Goal: Transaction & Acquisition: Purchase product/service

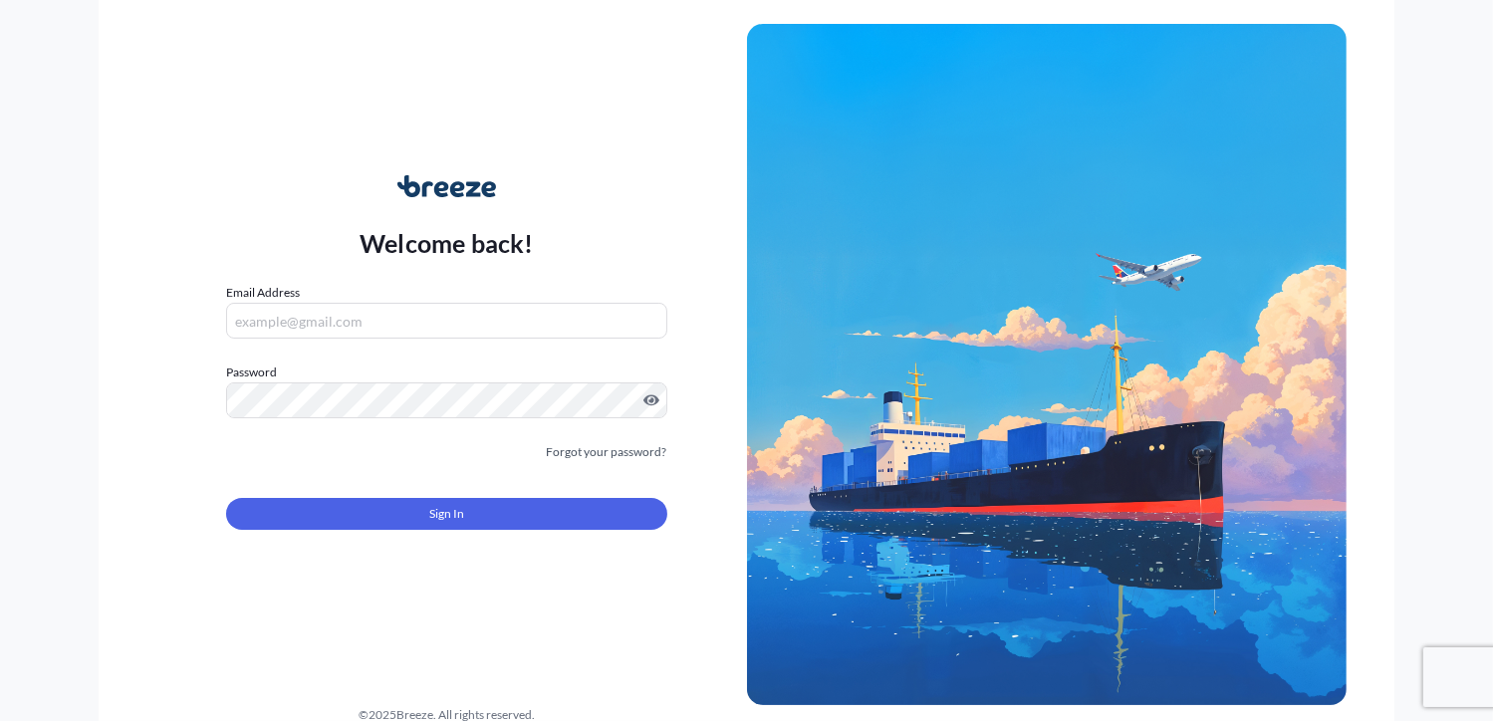
click at [389, 320] on input "Email Address" at bounding box center [446, 321] width 440 height 36
type input "[EMAIL_ADDRESS][DOMAIN_NAME]"
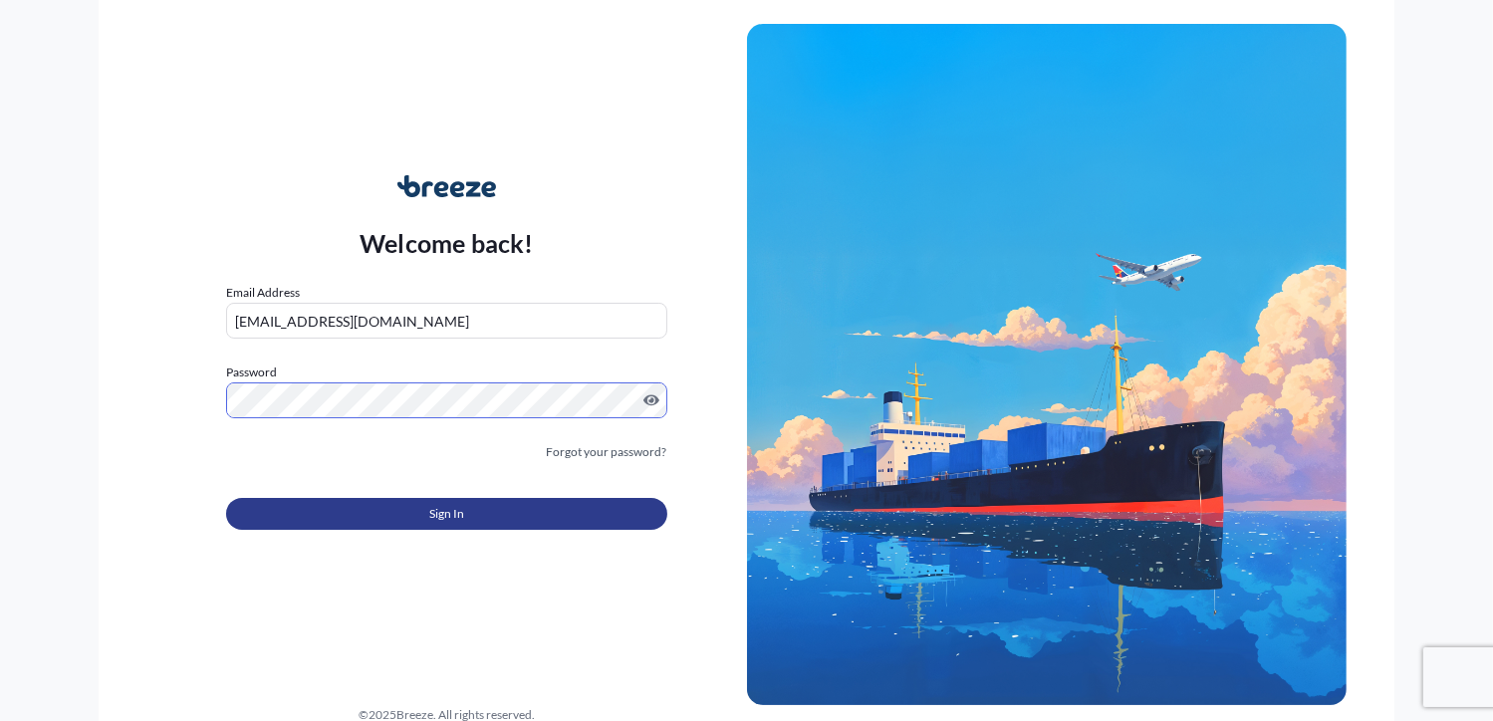
click at [490, 512] on button "Sign In" at bounding box center [446, 514] width 440 height 32
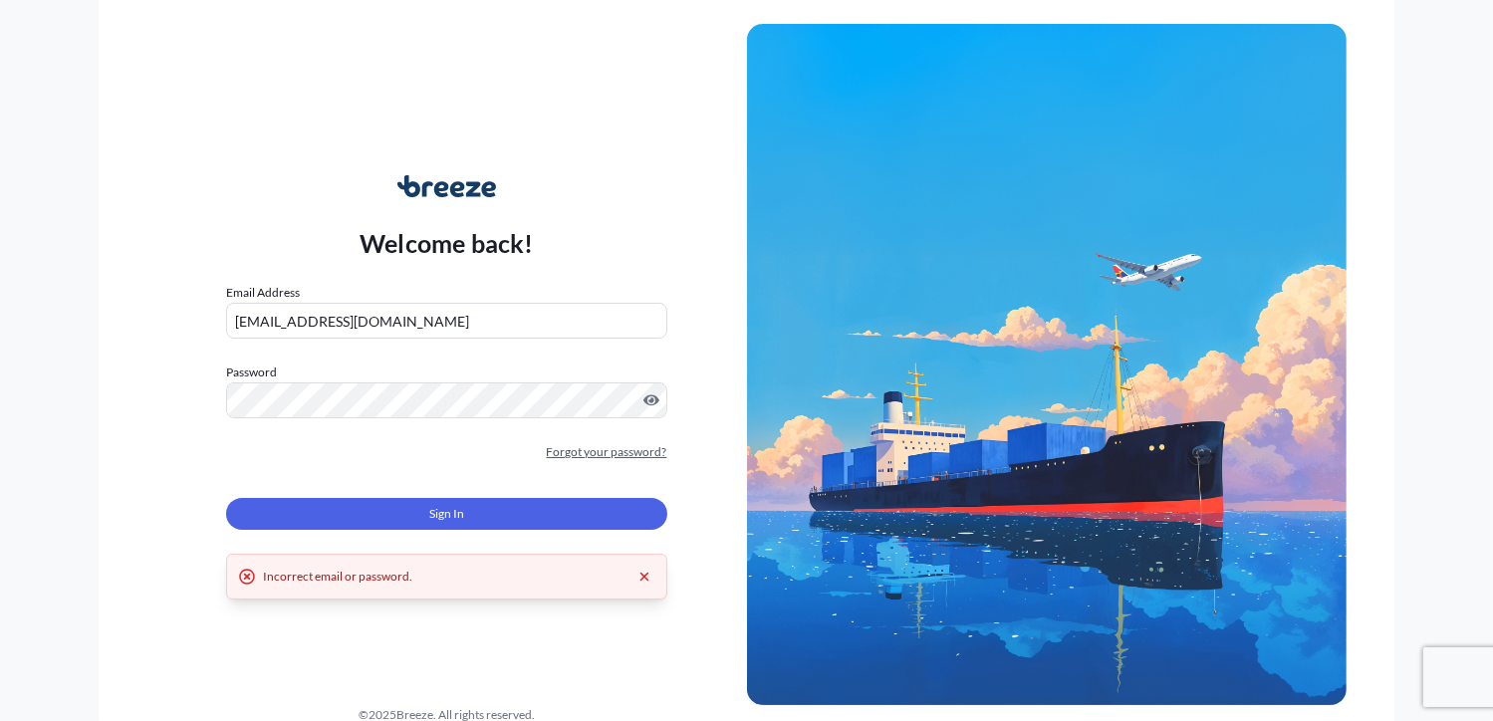
click at [633, 452] on link "Forgot your password?" at bounding box center [607, 452] width 121 height 20
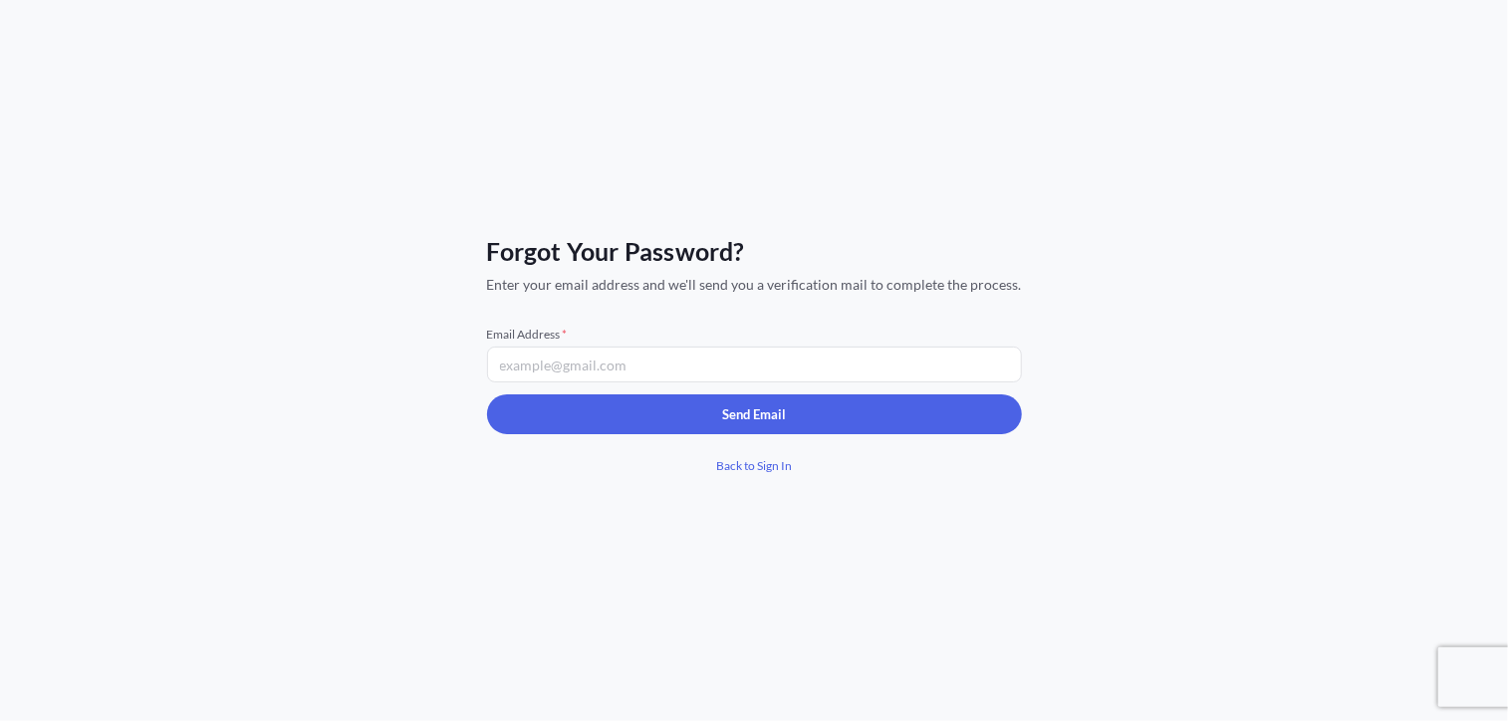
click at [584, 364] on input "Email Address *" at bounding box center [754, 365] width 535 height 36
type input "[EMAIL_ADDRESS][DOMAIN_NAME]"
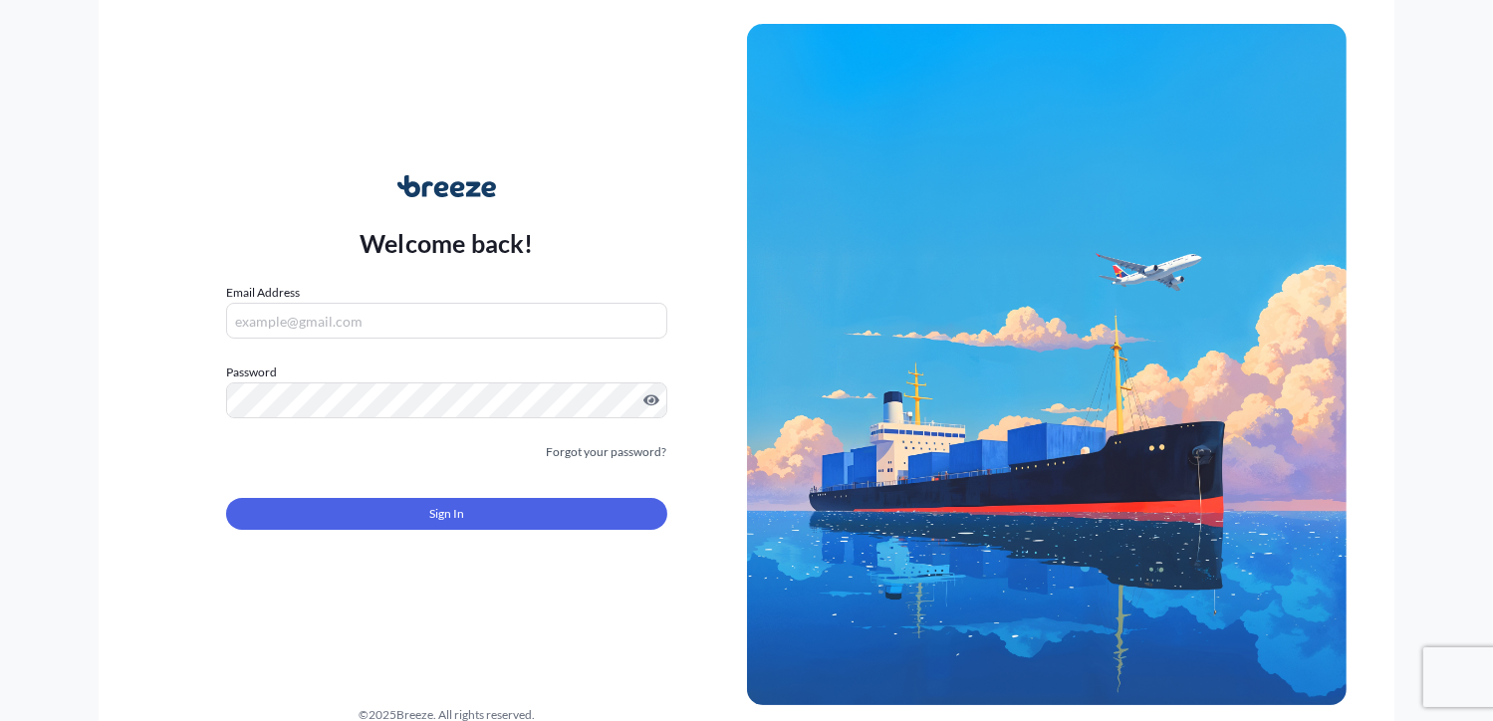
click at [299, 324] on input "Email Address" at bounding box center [446, 321] width 440 height 36
type input "[EMAIL_ADDRESS][DOMAIN_NAME]"
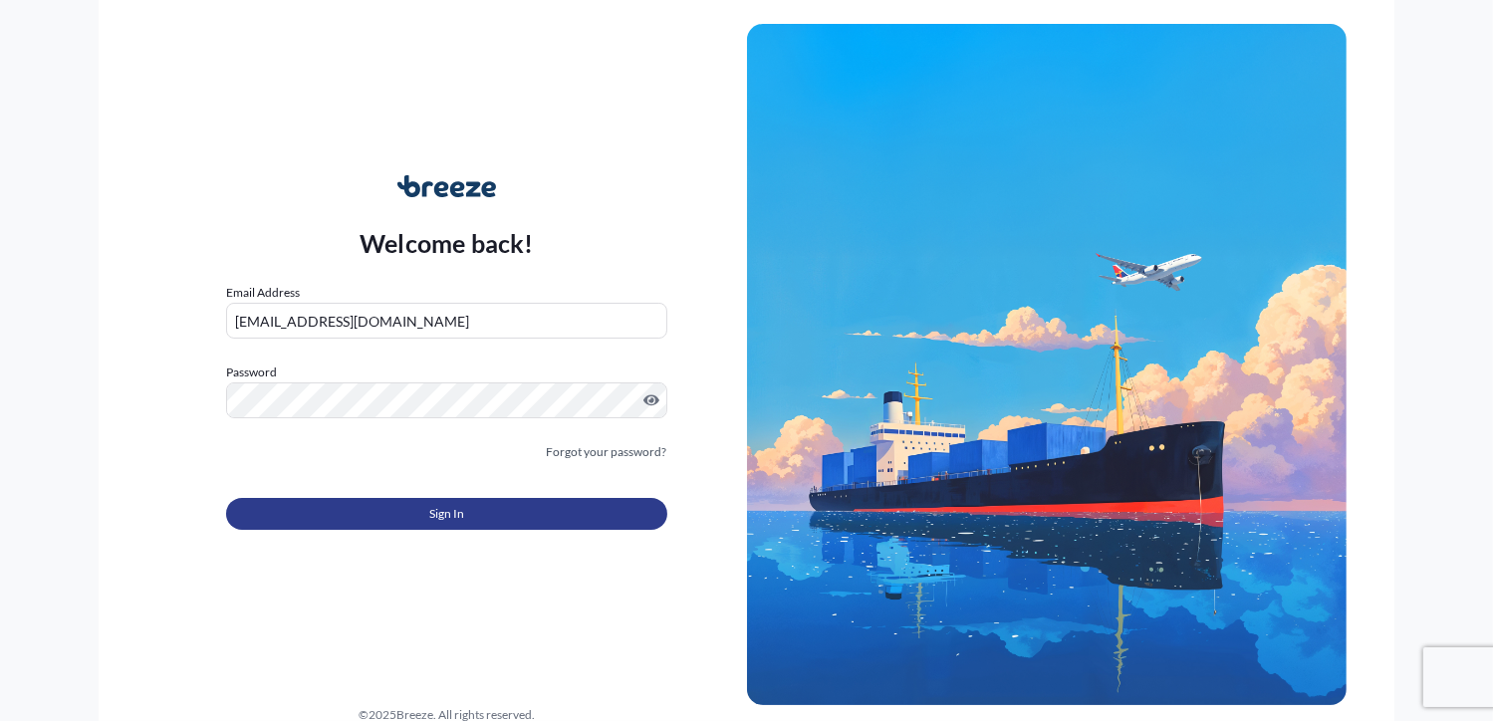
click at [462, 515] on span "Sign In" at bounding box center [446, 514] width 35 height 20
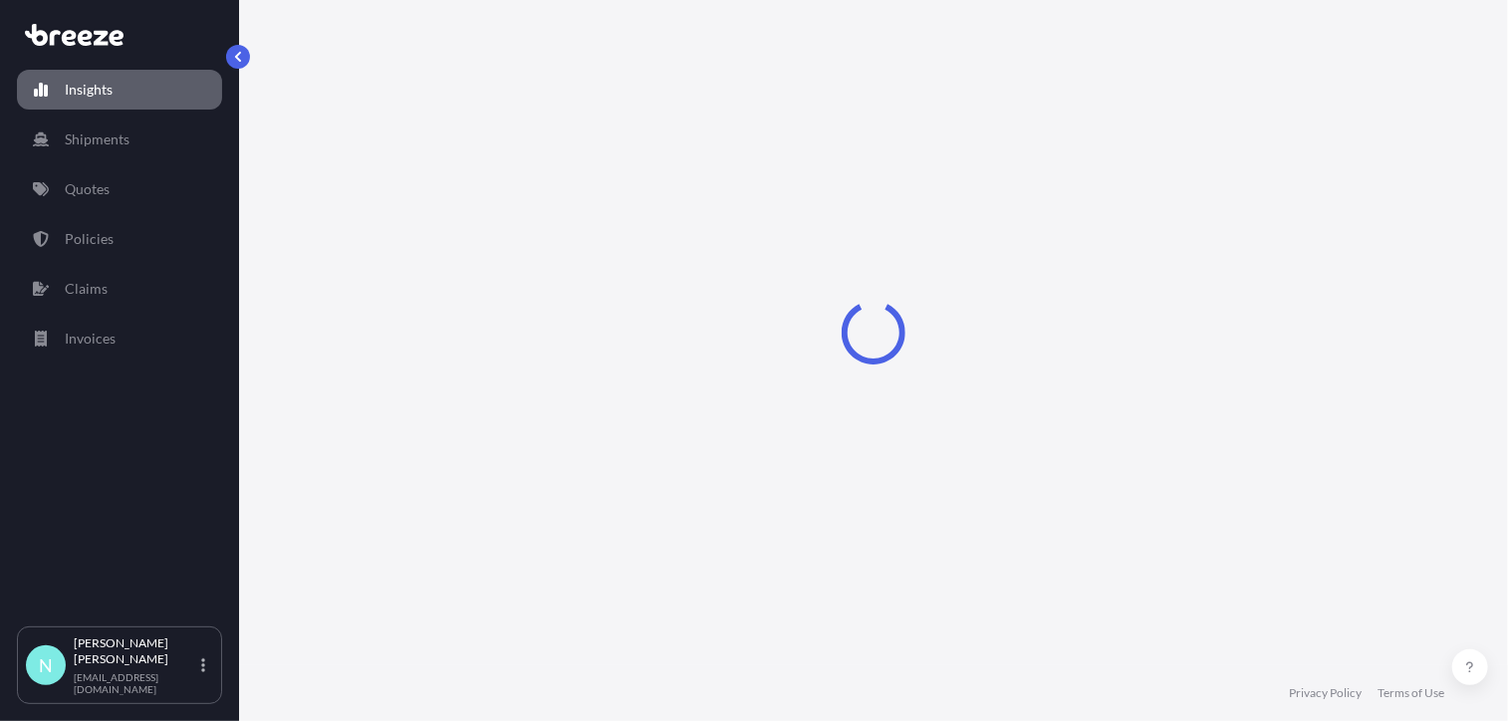
select select "2025"
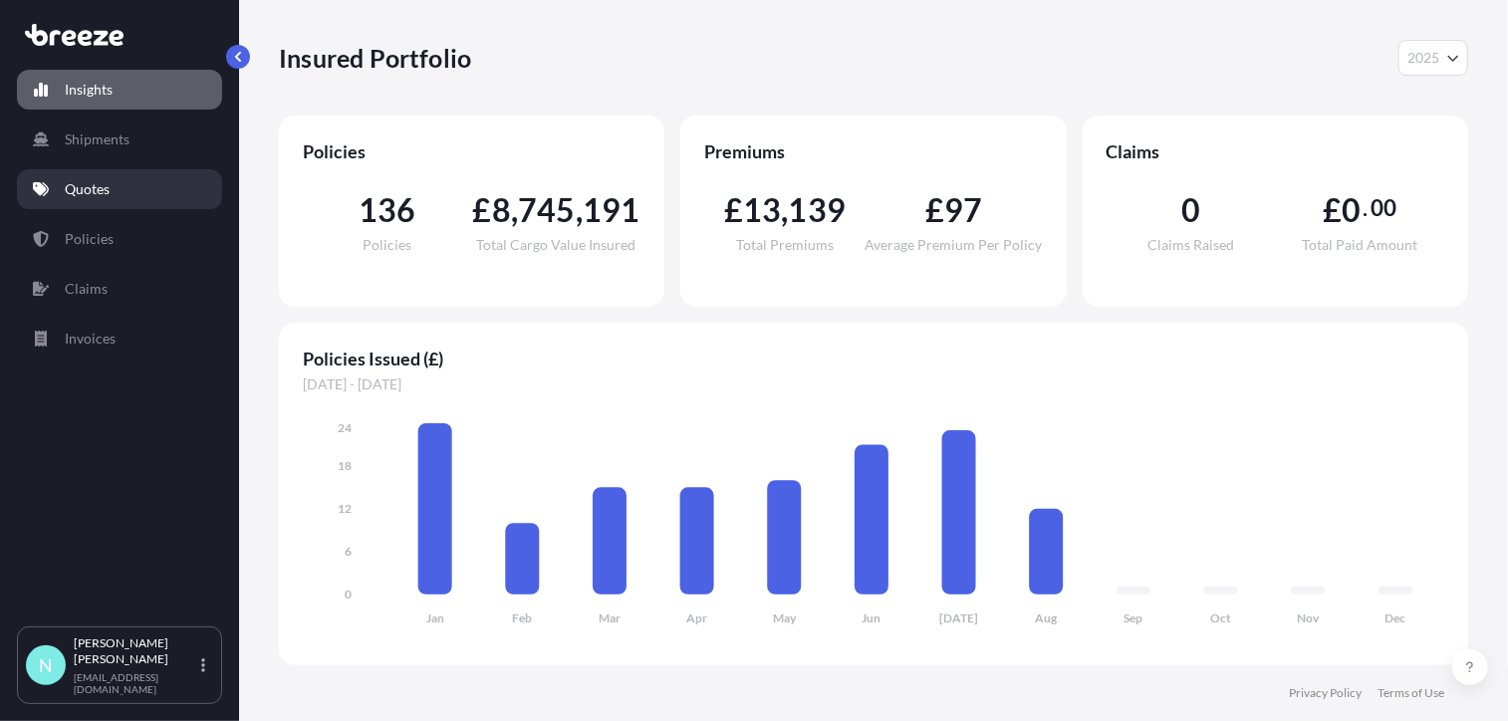
click at [92, 190] on p "Quotes" at bounding box center [87, 189] width 45 height 20
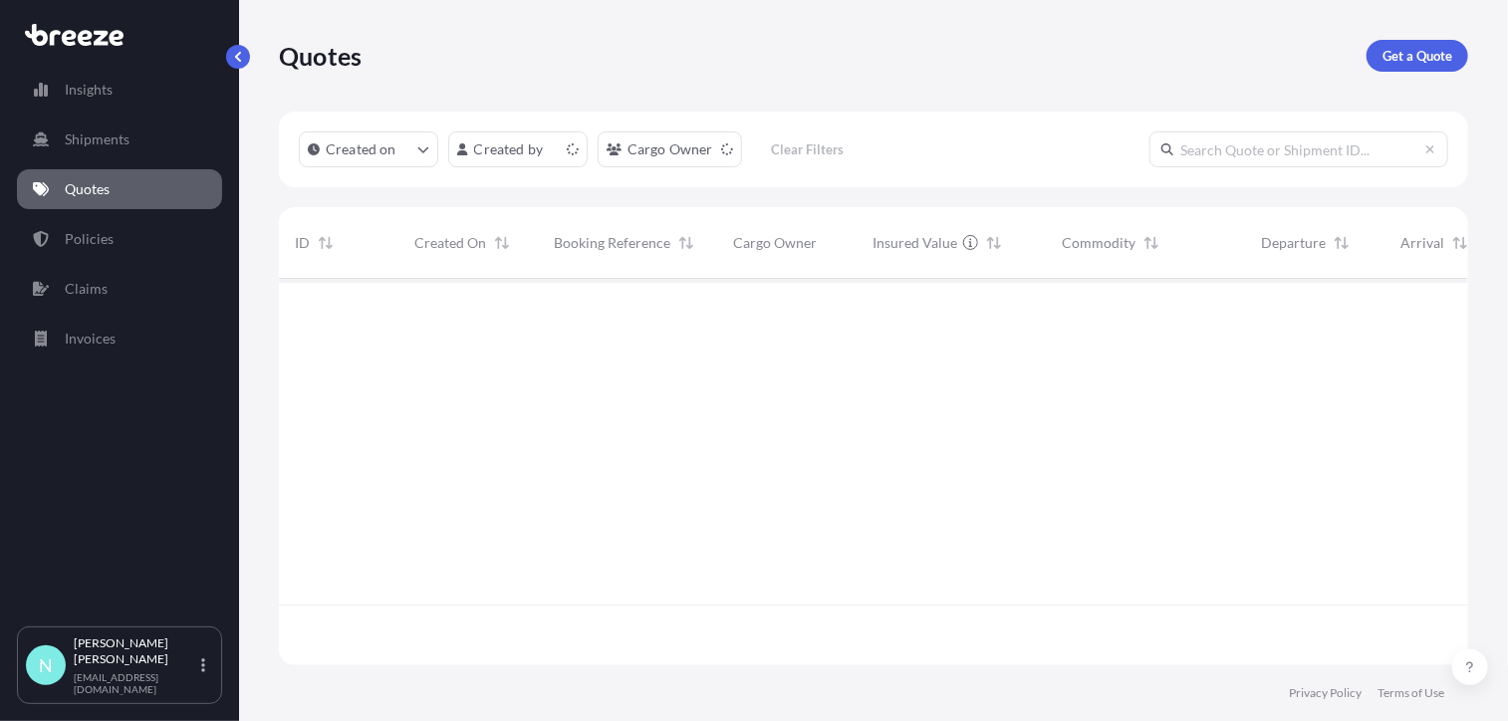
scroll to position [383, 1175]
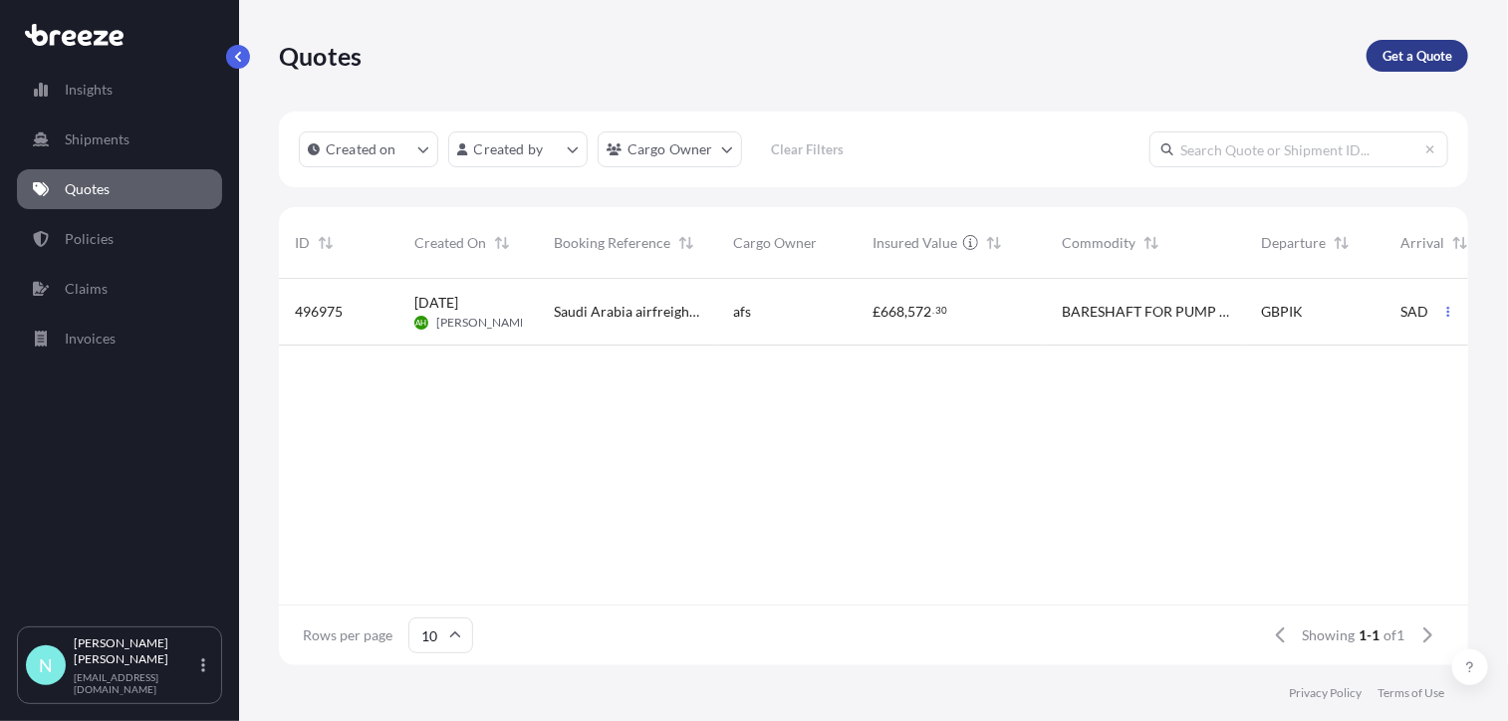
click at [1410, 57] on p "Get a Quote" at bounding box center [1418, 56] width 70 height 20
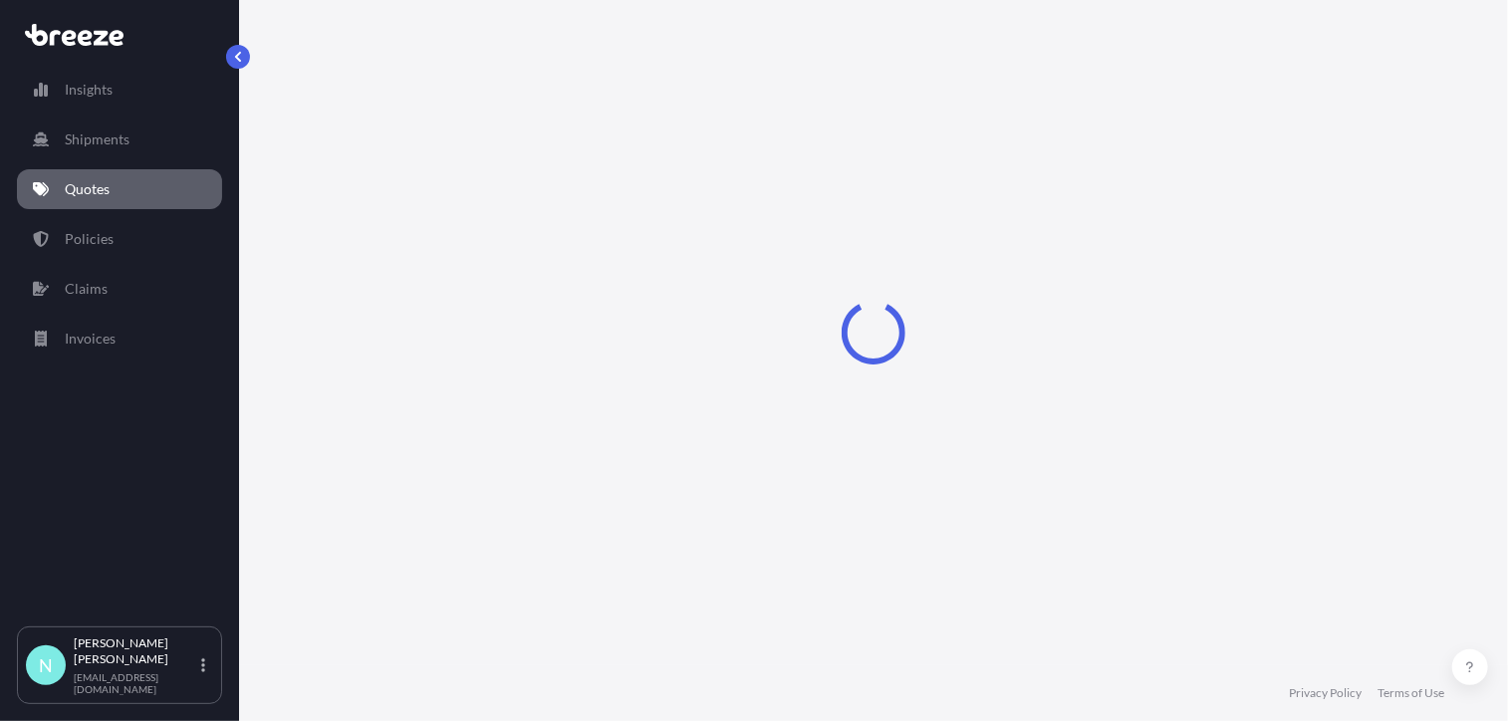
select select "Sea"
select select "1"
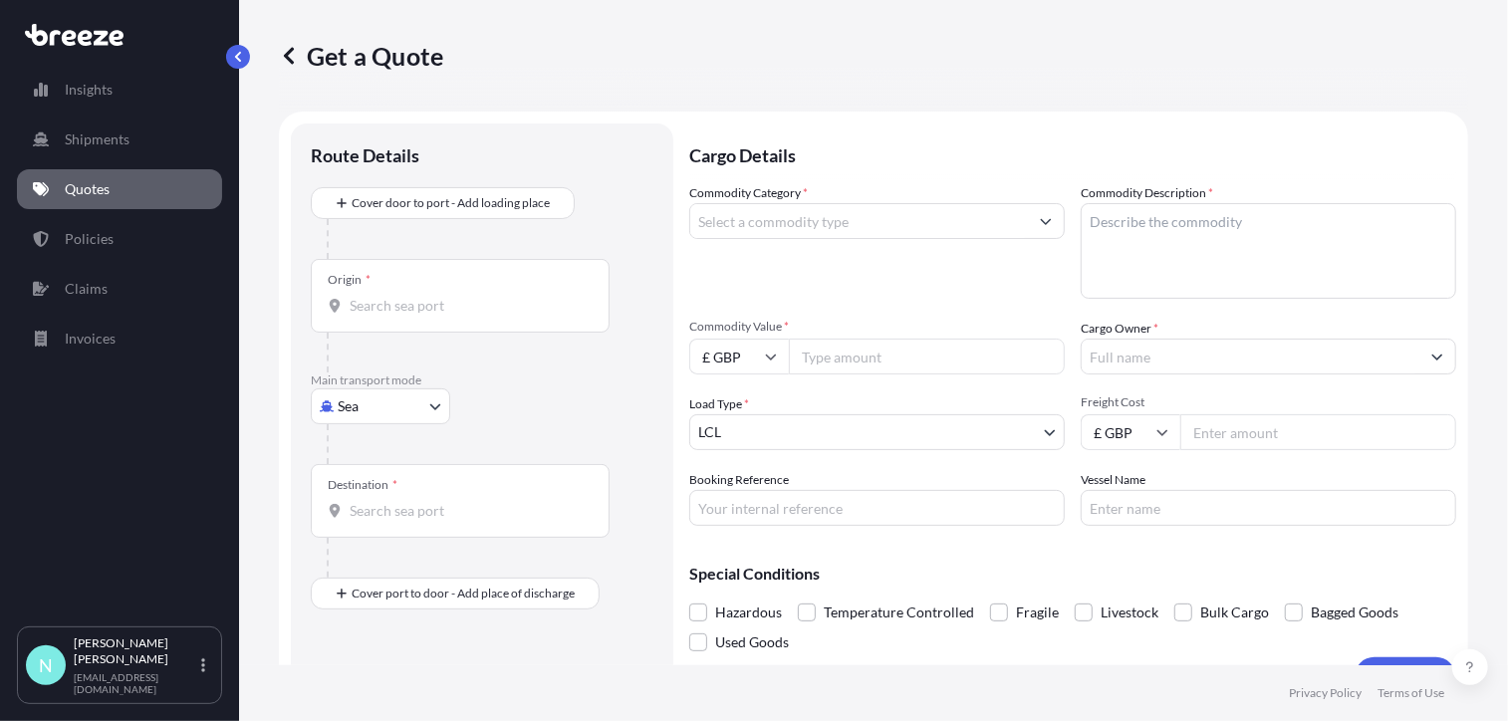
scroll to position [32, 0]
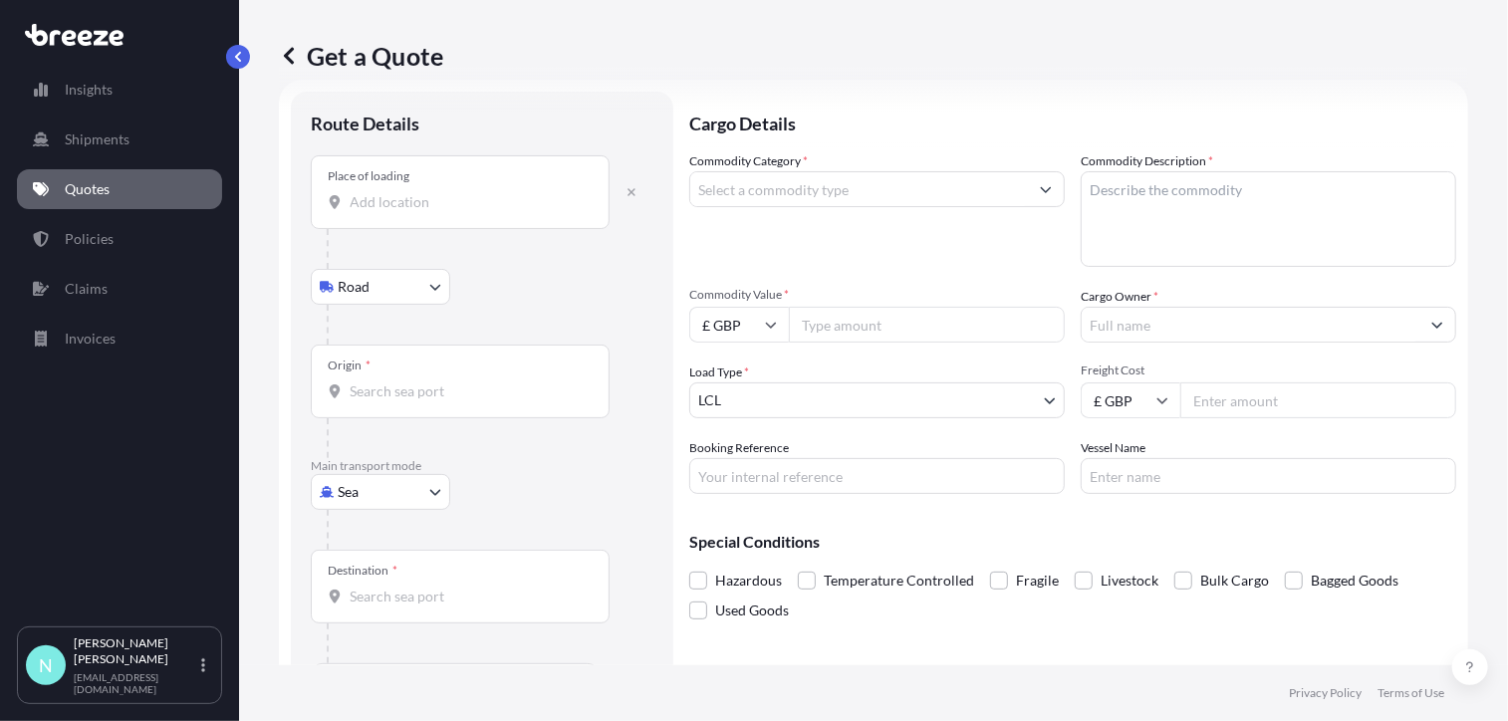
click at [465, 207] on input "Place of loading" at bounding box center [467, 202] width 235 height 20
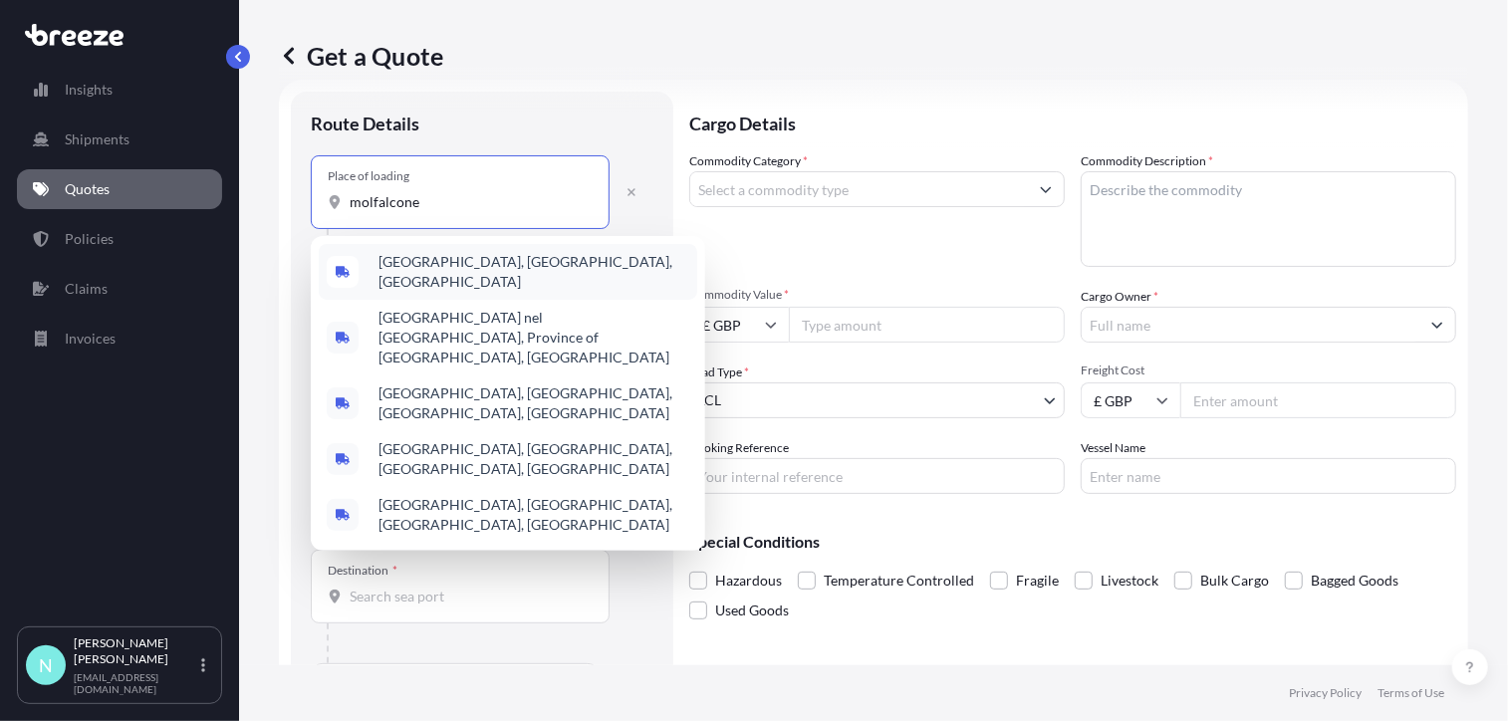
click at [565, 271] on span "[GEOGRAPHIC_DATA], [GEOGRAPHIC_DATA], [GEOGRAPHIC_DATA]" at bounding box center [534, 272] width 311 height 40
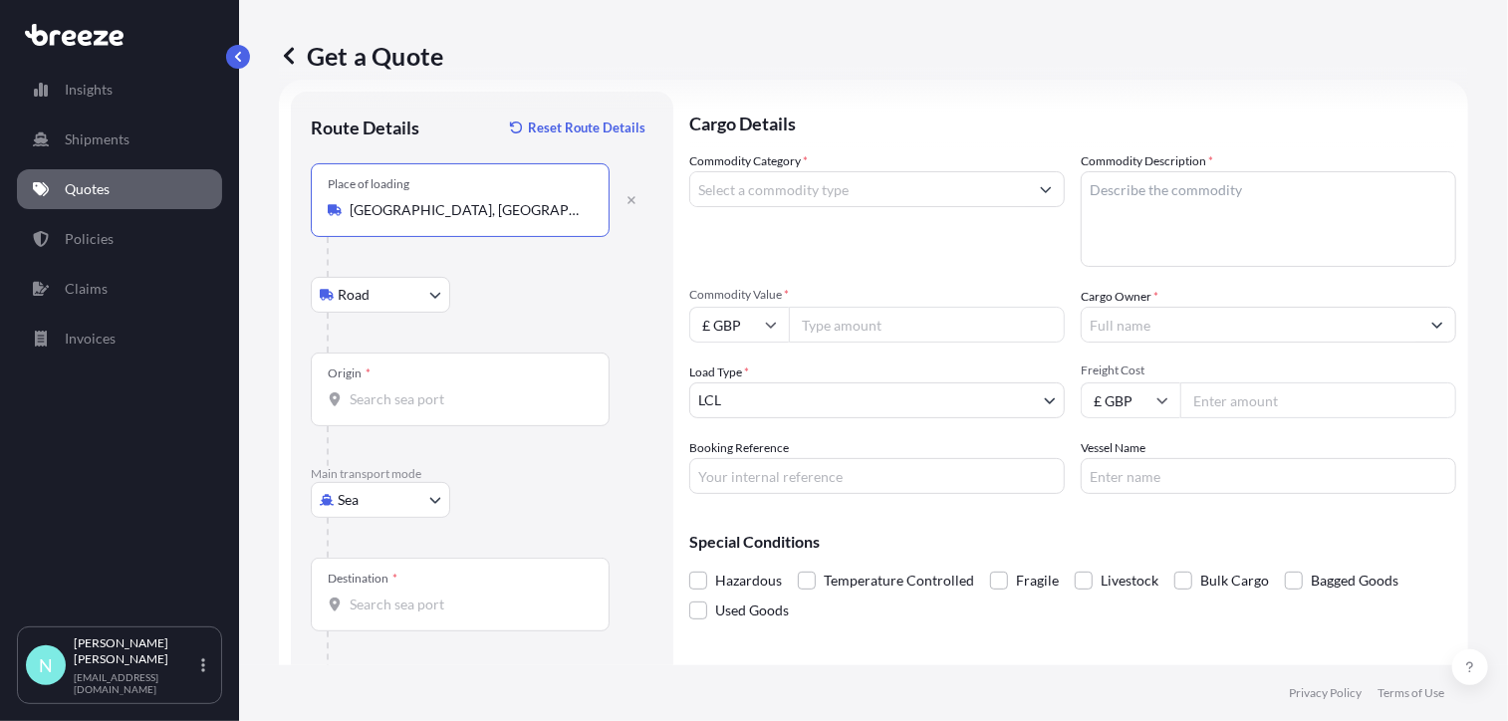
type input "[GEOGRAPHIC_DATA], [GEOGRAPHIC_DATA], [GEOGRAPHIC_DATA]"
click at [422, 399] on input "Origin *" at bounding box center [467, 400] width 235 height 20
type input "ITMNF - [GEOGRAPHIC_DATA], [GEOGRAPHIC_DATA]"
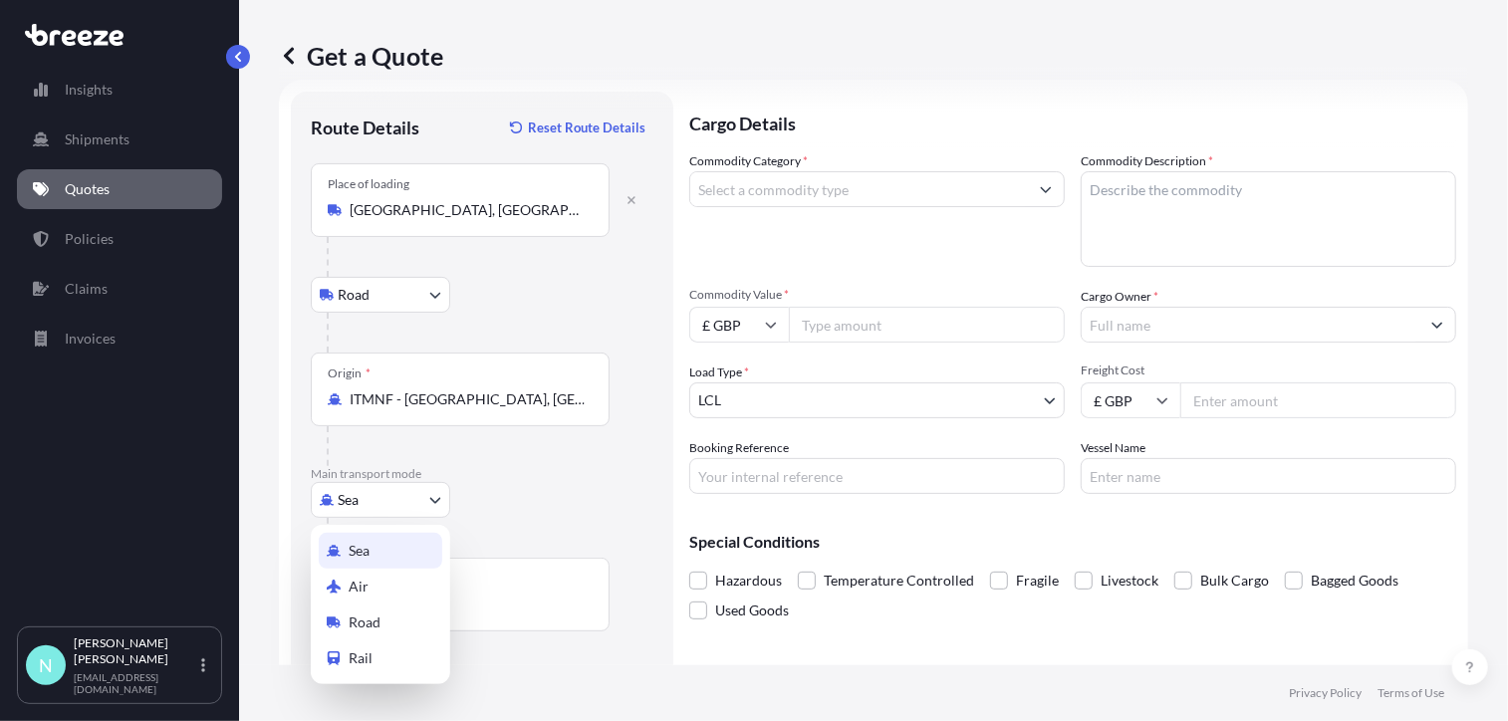
click at [436, 502] on body "1 option available. Insights Shipments Quotes Policies Claims Invoices N [PERSO…" at bounding box center [754, 360] width 1508 height 721
click at [391, 621] on div "Road" at bounding box center [381, 623] width 124 height 36
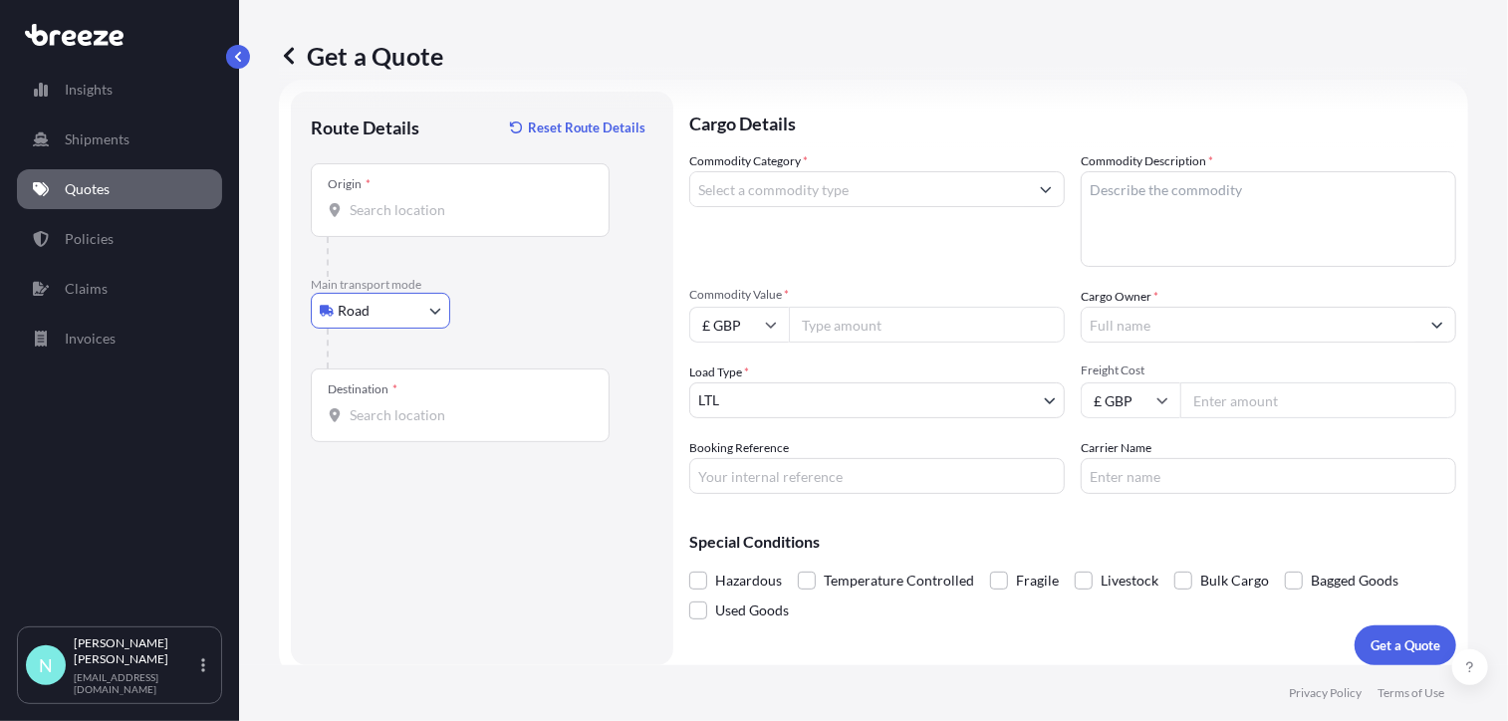
click at [377, 407] on input "Destination *" at bounding box center [467, 415] width 235 height 20
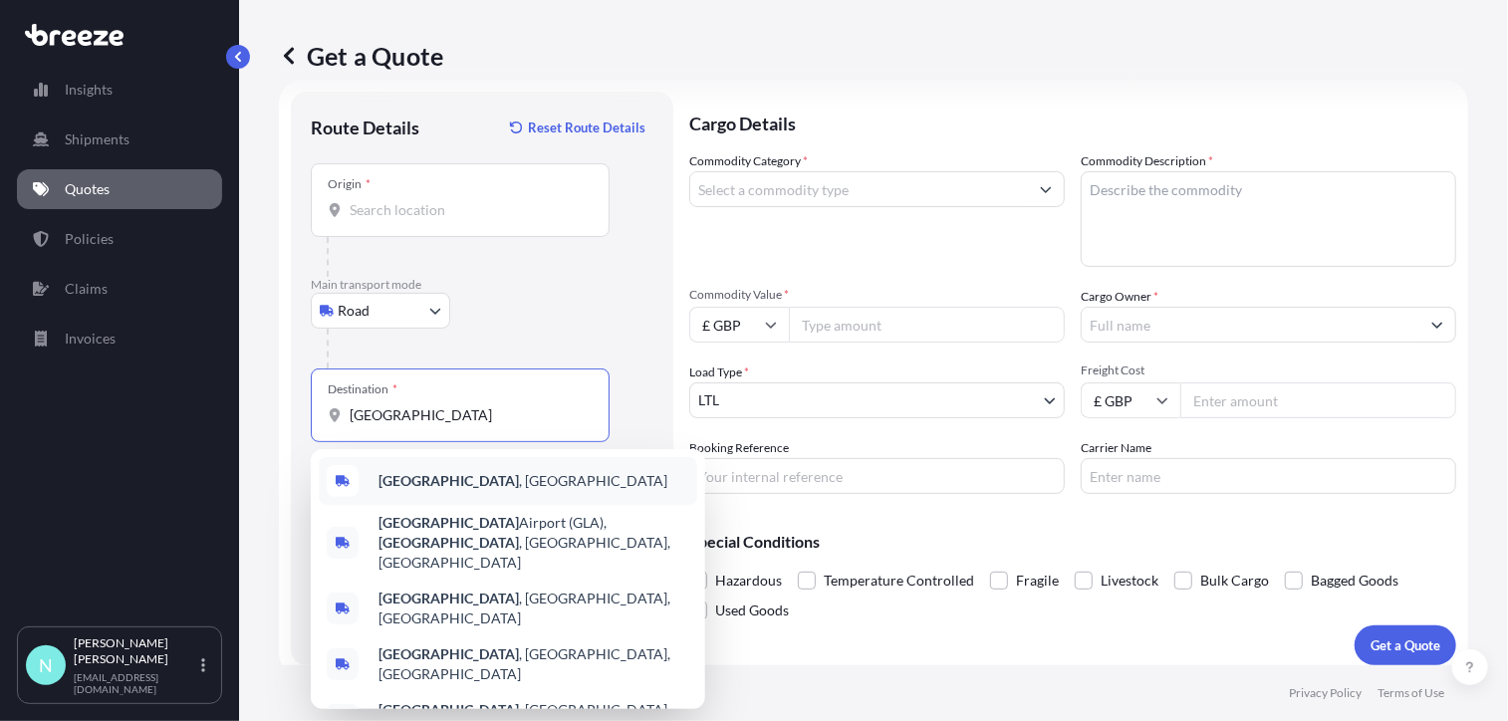
click at [417, 471] on span "[GEOGRAPHIC_DATA] , [GEOGRAPHIC_DATA]" at bounding box center [523, 481] width 289 height 20
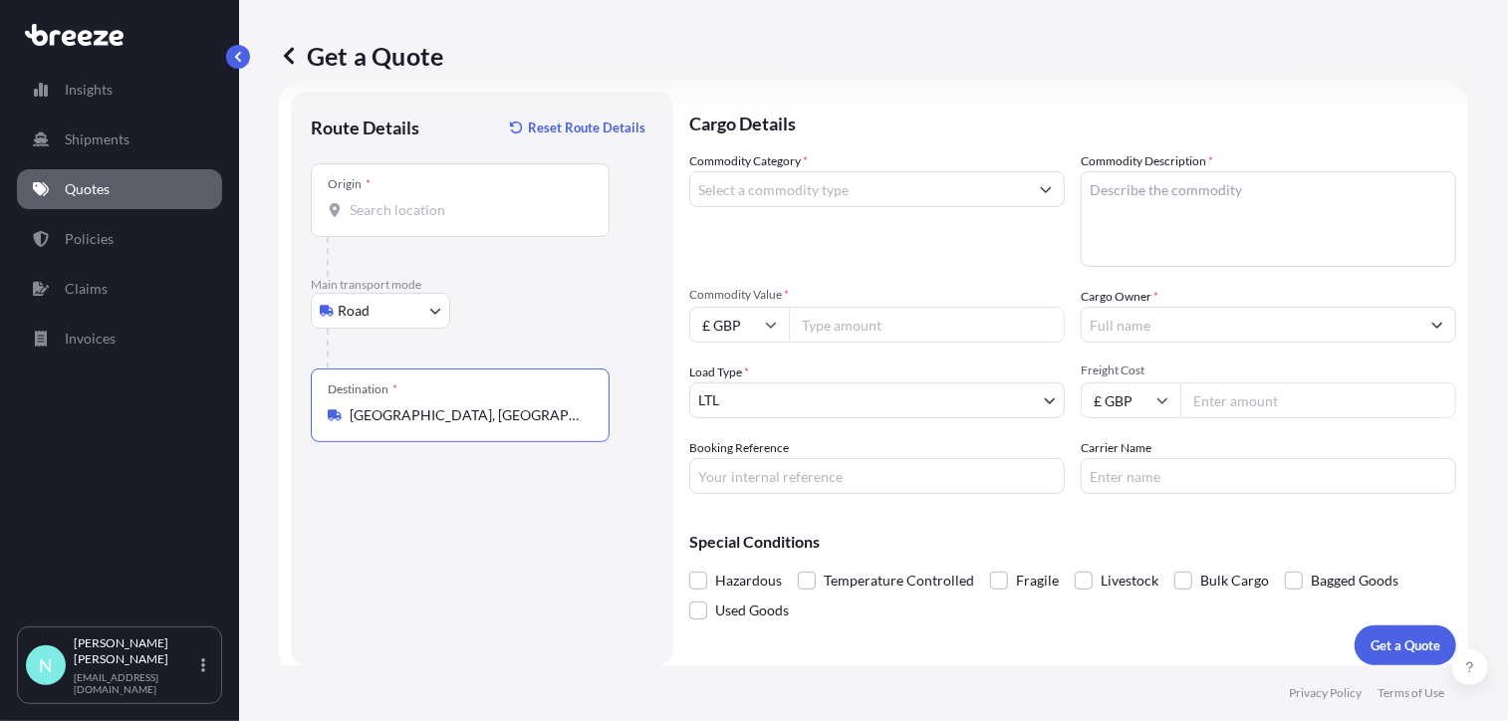
type input "[GEOGRAPHIC_DATA], [GEOGRAPHIC_DATA]"
click at [766, 196] on input "Commodity Category *" at bounding box center [859, 189] width 338 height 36
click at [1040, 190] on icon "Show suggestions" at bounding box center [1046, 189] width 12 height 12
click at [1040, 200] on button "Show suggestions" at bounding box center [1046, 189] width 36 height 36
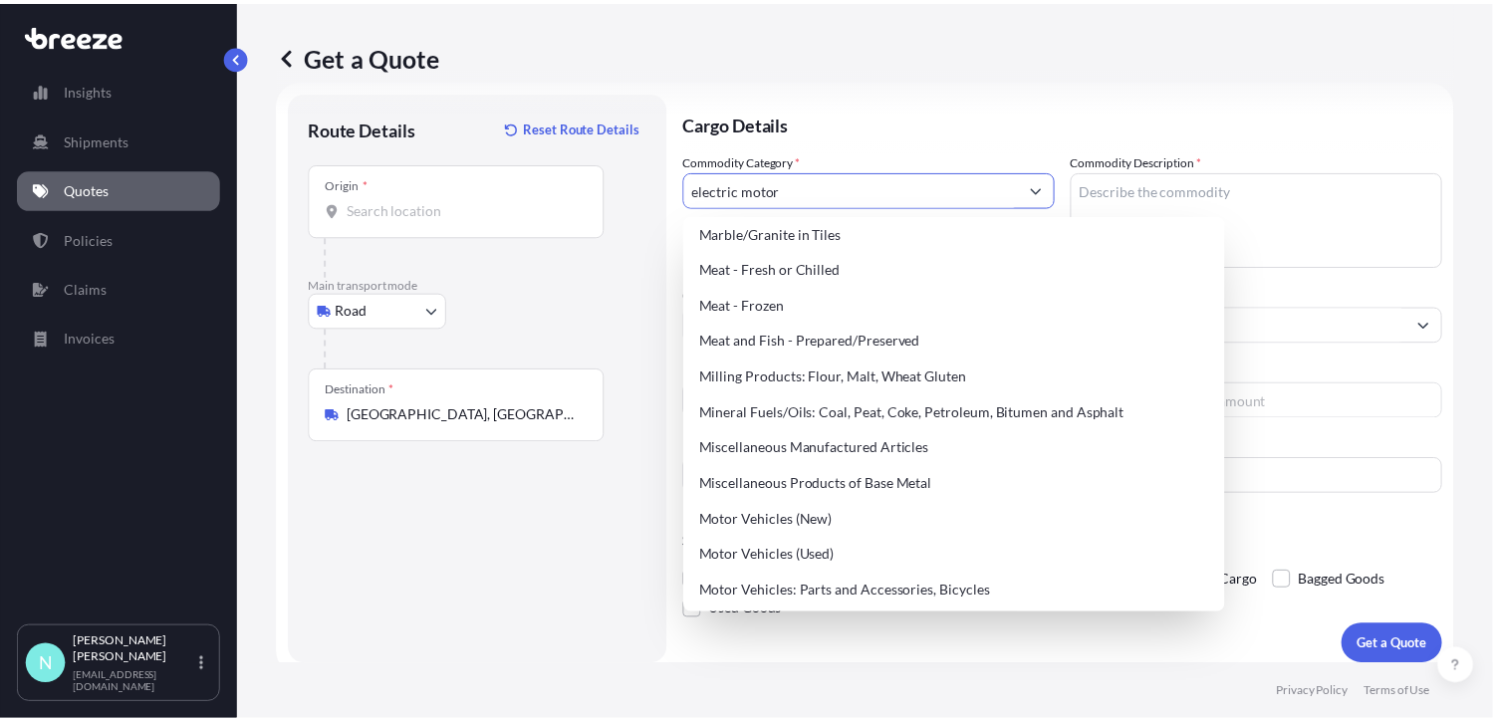
scroll to position [2690, 0]
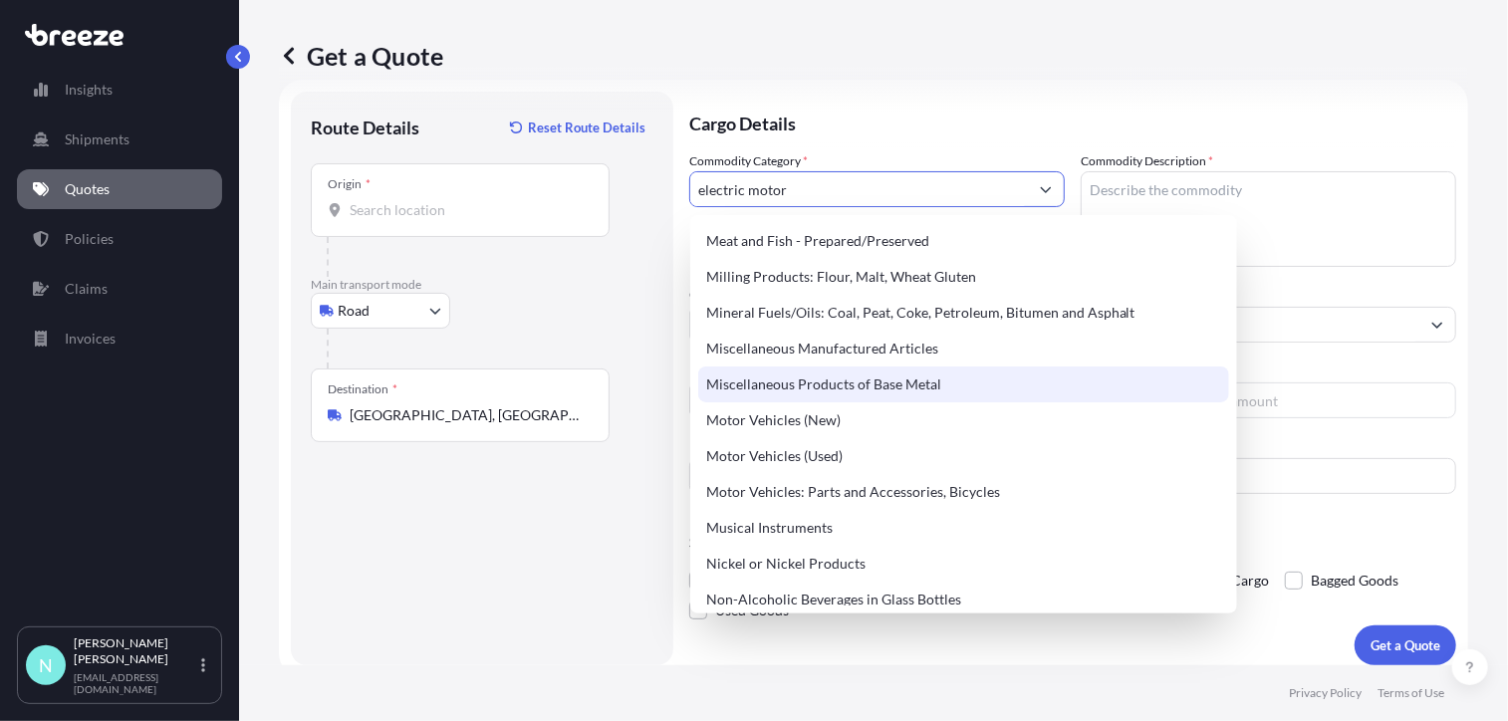
click at [849, 388] on div "Miscellaneous Products of Base Metal" at bounding box center [963, 385] width 531 height 36
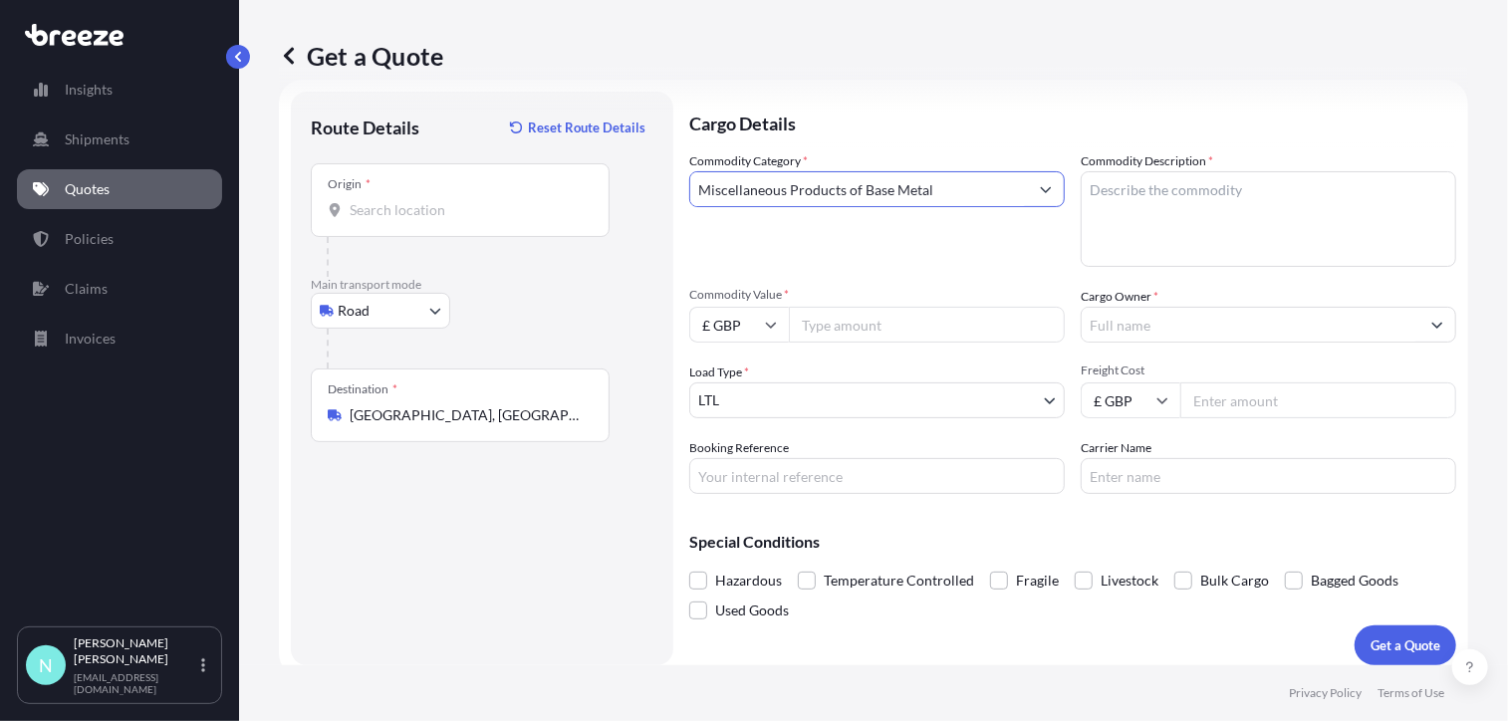
type input "Miscellaneous Products of Base Metal"
click at [1220, 190] on textarea "Commodity Description *" at bounding box center [1269, 219] width 376 height 96
type textarea "E"
type textarea "Electric Motor"
click at [1223, 318] on input "Cargo Owner *" at bounding box center [1251, 325] width 338 height 36
